Goal: Transaction & Acquisition: Download file/media

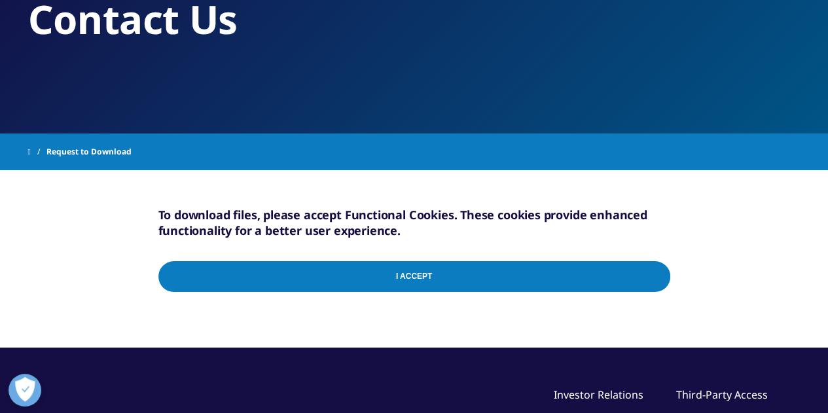
click at [410, 274] on input "I Accept" at bounding box center [414, 276] width 512 height 31
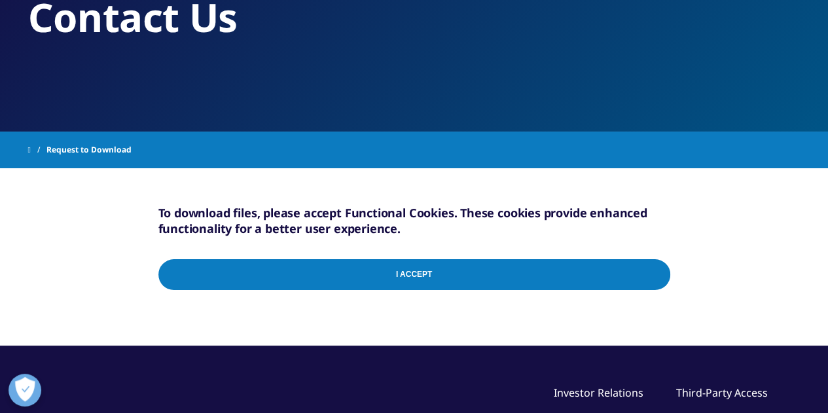
click at [650, 270] on input "I Accept" at bounding box center [414, 274] width 512 height 31
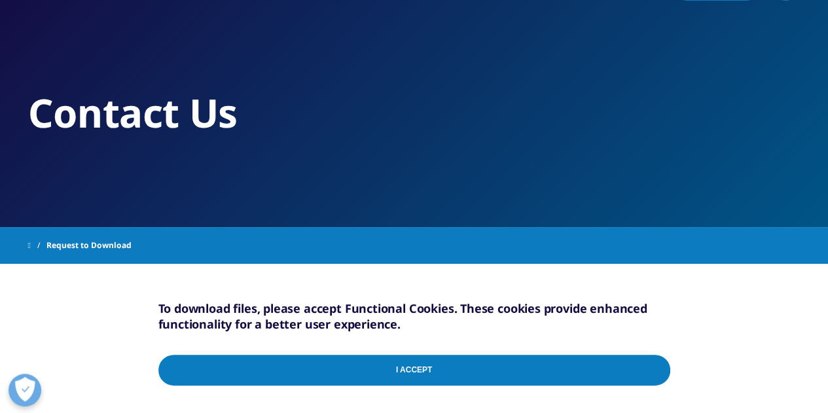
scroll to position [65, 0]
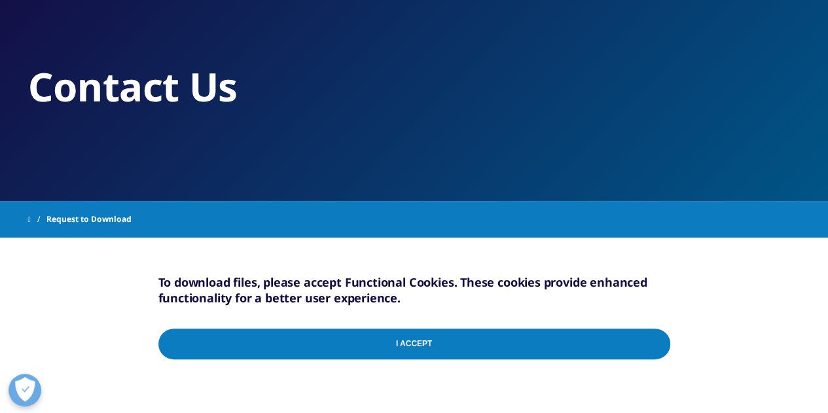
click at [118, 217] on span "Request to Download" at bounding box center [88, 219] width 85 height 24
click at [29, 218] on span at bounding box center [29, 219] width 3 height 9
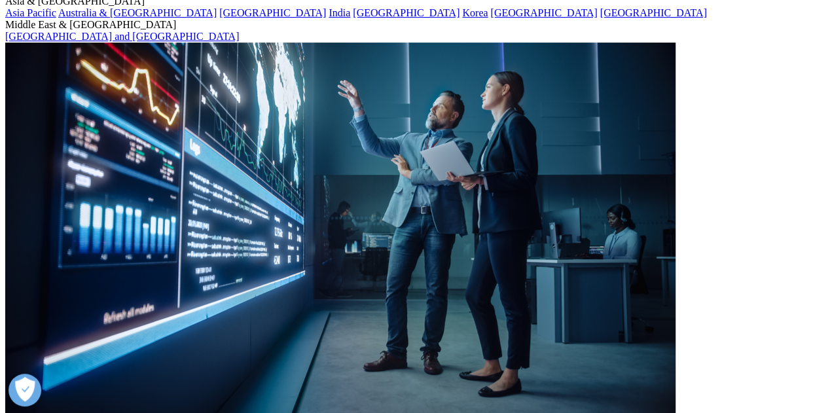
scroll to position [262, 0]
